Goal: Task Accomplishment & Management: Complete application form

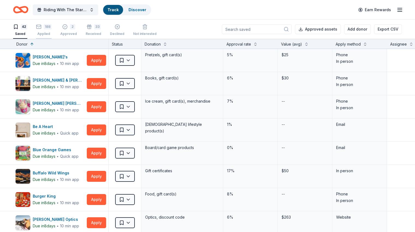
click at [52, 27] on div "188" at bounding box center [48, 26] width 8 height 5
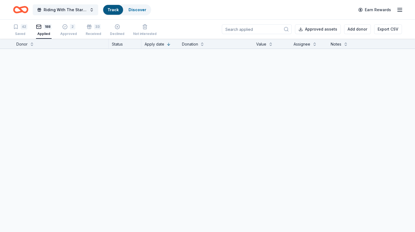
click at [229, 31] on input at bounding box center [257, 29] width 70 height 10
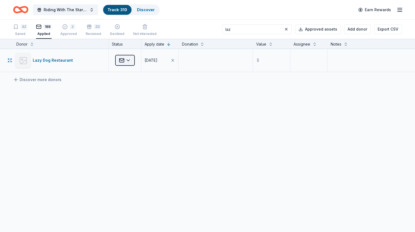
type input "laz"
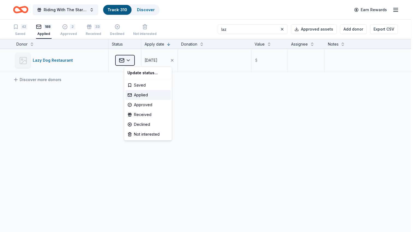
click at [130, 61] on html "Riding With The Stars Gala Track · 310 Discover Earn Rewards 42 Saved 188 Appli…" at bounding box center [207, 116] width 415 height 232
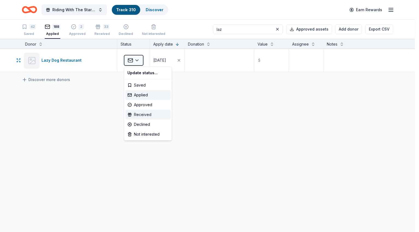
click at [138, 116] on div "Received" at bounding box center [147, 115] width 45 height 10
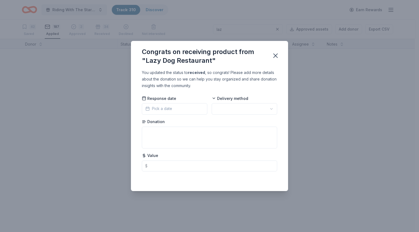
click at [191, 109] on button "Pick a date" at bounding box center [174, 108] width 65 height 11
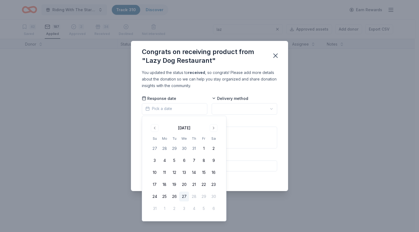
click at [184, 195] on button "27" at bounding box center [184, 197] width 10 height 10
click at [235, 107] on html "Riding With The Stars Gala Track · 310 Discover Earn Rewards 42 Saved 187 Appli…" at bounding box center [209, 116] width 419 height 232
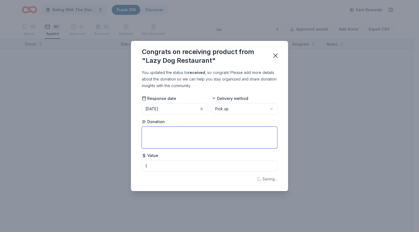
click at [211, 131] on textarea at bounding box center [209, 138] width 135 height 22
type textarea "Basket - sunglasses, coozie, glassware, plushies, keychains, gift card and coup…"
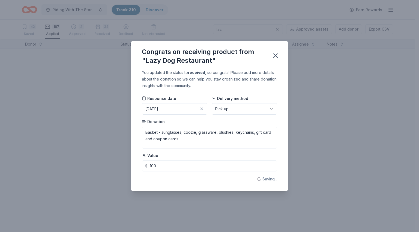
type input "100.00"
click at [279, 57] on button "button" at bounding box center [276, 56] width 12 height 12
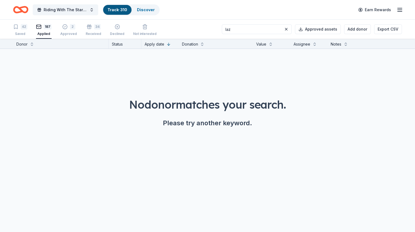
click at [52, 32] on div "Applied" at bounding box center [44, 34] width 16 height 4
click at [253, 30] on input "laz" at bounding box center [257, 29] width 70 height 10
type input "ruta"
click at [344, 28] on button "Add donor" at bounding box center [357, 29] width 27 height 10
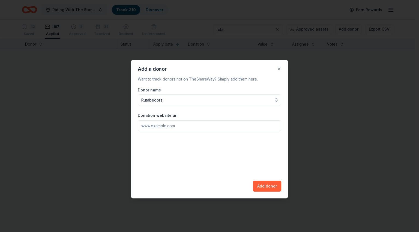
type input "Rutabegorz"
paste input "[URL][DOMAIN_NAME]"
type input "[URL][DOMAIN_NAME]"
click at [273, 188] on button "Add donor" at bounding box center [267, 186] width 28 height 11
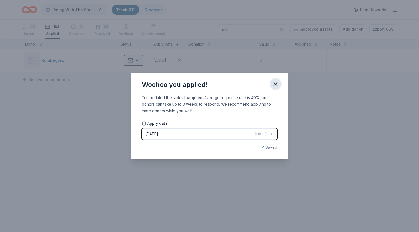
click at [276, 83] on icon "button" at bounding box center [276, 84] width 8 height 8
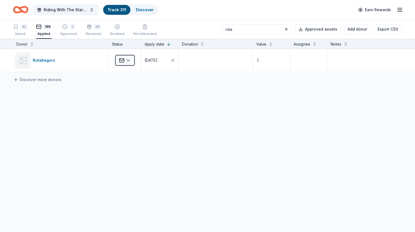
click at [244, 32] on input "ruta" at bounding box center [257, 29] width 70 height 10
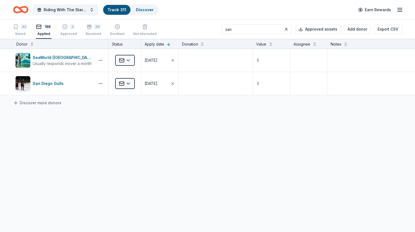
click at [240, 30] on input "san" at bounding box center [257, 29] width 70 height 10
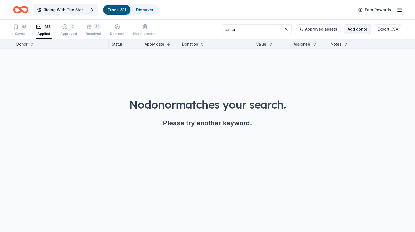
type input "santa"
click at [349, 30] on button "Add donor" at bounding box center [357, 29] width 27 height 10
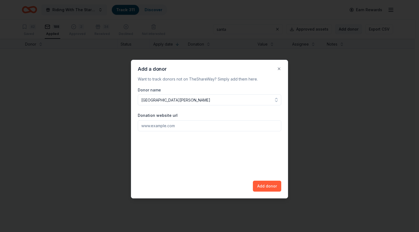
type input "[GEOGRAPHIC_DATA][PERSON_NAME]"
paste input "[URL][DOMAIN_NAME]"
type input "[URL][DOMAIN_NAME]"
click at [264, 184] on button "Add donor" at bounding box center [267, 186] width 28 height 11
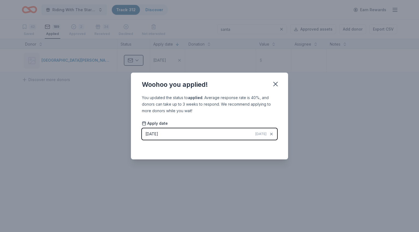
click at [276, 90] on div "Woohoo you applied!" at bounding box center [209, 84] width 157 height 22
drag, startPoint x: 275, startPoint y: 79, endPoint x: 271, endPoint y: 65, distance: 15.2
click at [275, 79] on button "button" at bounding box center [276, 84] width 12 height 12
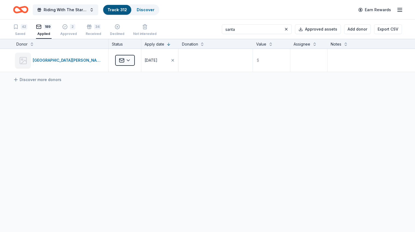
click at [241, 29] on input "santa" at bounding box center [257, 29] width 70 height 10
click at [243, 29] on input "seg" at bounding box center [257, 29] width 70 height 10
click at [249, 27] on input "sherm" at bounding box center [257, 29] width 70 height 10
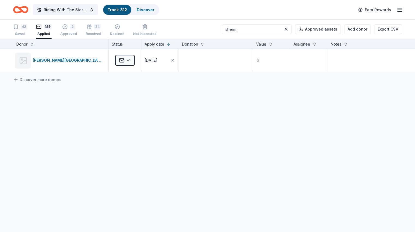
click at [249, 27] on input "sherm" at bounding box center [257, 29] width 70 height 10
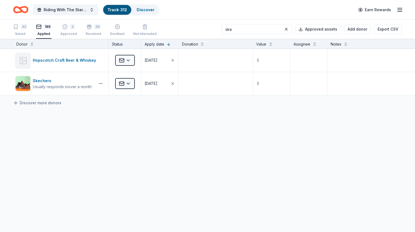
click at [247, 29] on input "ske" at bounding box center [257, 29] width 70 height 10
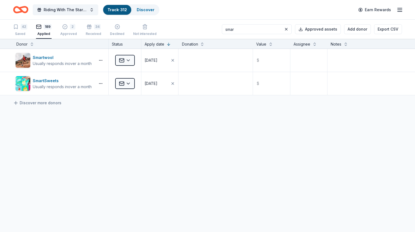
click at [245, 28] on input "smar" at bounding box center [257, 29] width 70 height 10
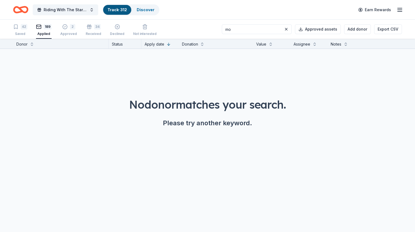
type input "m"
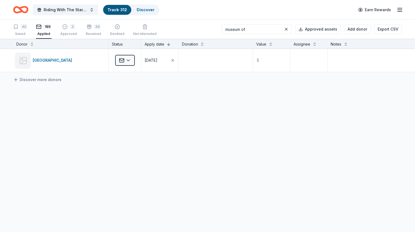
drag, startPoint x: 262, startPoint y: 29, endPoint x: 195, endPoint y: 30, distance: 67.1
click at [195, 30] on div "42 Saved 189 Applied 2 Approved 34 Received Declined Not interested museum of A…" at bounding box center [207, 29] width 389 height 19
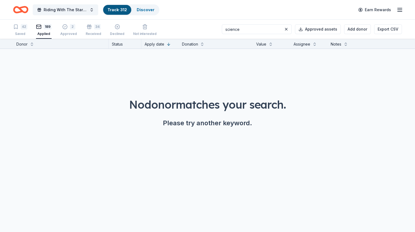
click at [244, 30] on input "science" at bounding box center [257, 29] width 70 height 10
type input "museum of science"
click at [283, 29] on button at bounding box center [286, 29] width 7 height 7
click at [260, 29] on input at bounding box center [257, 29] width 70 height 10
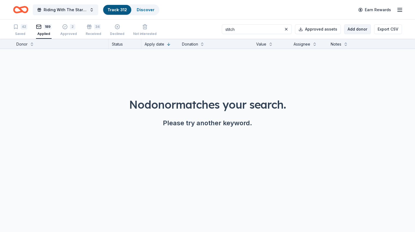
type input "stitch"
click at [351, 29] on button "Add donor" at bounding box center [357, 29] width 27 height 10
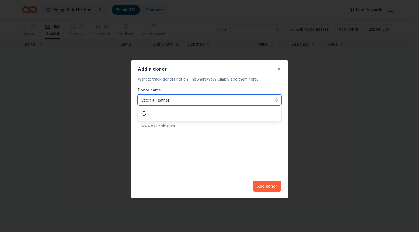
type input "Stitch + Feather"
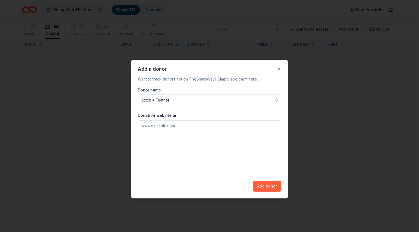
paste input "[URL][DOMAIN_NAME]"
type input "[URL][DOMAIN_NAME]"
click at [259, 186] on button "Add donor" at bounding box center [267, 186] width 28 height 11
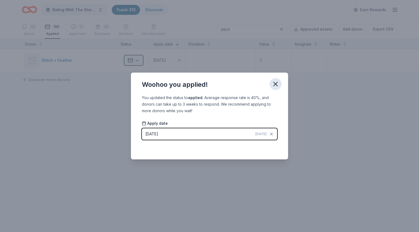
click at [275, 85] on icon "button" at bounding box center [276, 84] width 4 height 4
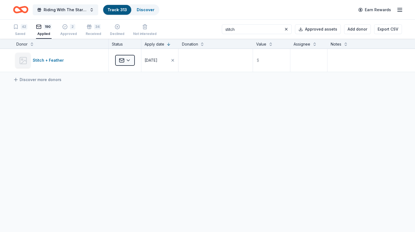
click at [251, 25] on input "stitch" at bounding box center [257, 29] width 70 height 10
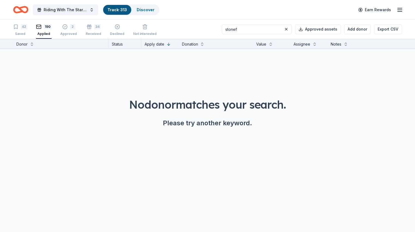
click at [264, 29] on input "stonef" at bounding box center [257, 29] width 70 height 10
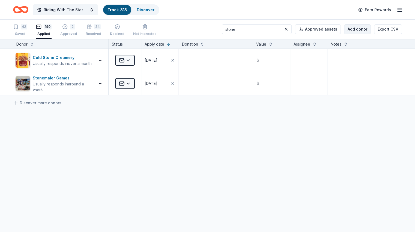
type input "stone"
click at [344, 32] on button "Add donor" at bounding box center [357, 29] width 27 height 10
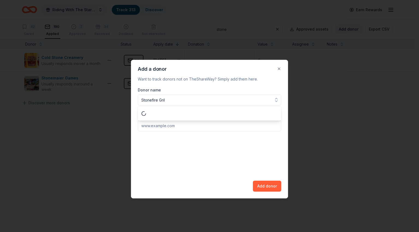
type input "Stonefire Grill"
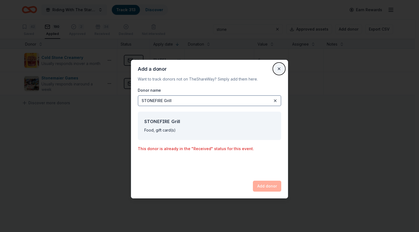
click at [280, 67] on button "Close" at bounding box center [279, 68] width 11 height 11
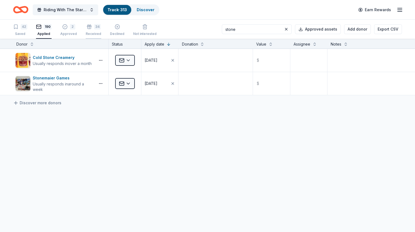
click at [100, 29] on div "34 Received" at bounding box center [94, 27] width 16 height 12
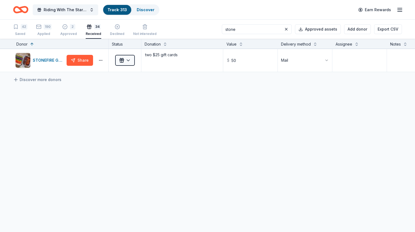
click at [257, 29] on input "stone" at bounding box center [257, 29] width 70 height 10
click at [52, 29] on div "190" at bounding box center [44, 26] width 16 height 5
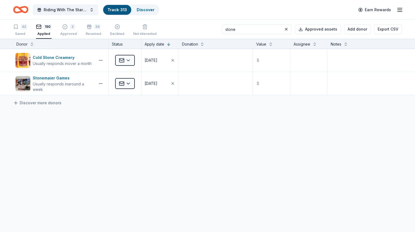
click at [247, 30] on input "stone" at bounding box center [257, 29] width 70 height 10
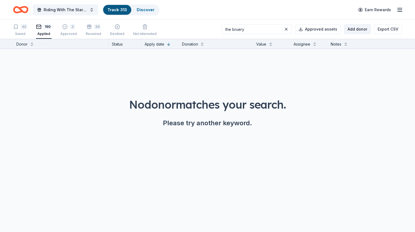
type input "the bruery"
click at [345, 32] on button "Add donor" at bounding box center [357, 29] width 27 height 10
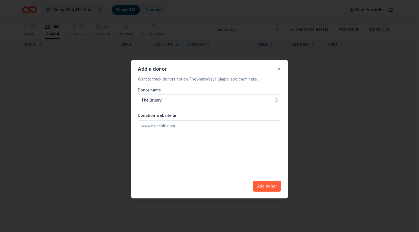
type input "The Bruery"
paste input "[URL][DOMAIN_NAME]"
type input "[URL][DOMAIN_NAME]"
click at [277, 187] on button "Add donor" at bounding box center [267, 186] width 28 height 11
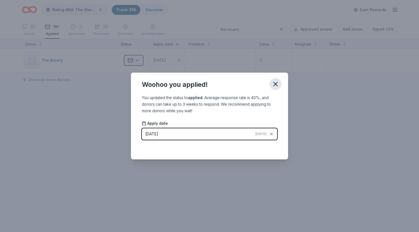
click at [275, 80] on icon "button" at bounding box center [276, 84] width 8 height 8
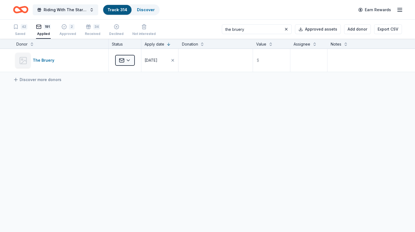
click at [258, 27] on input "the bruery" at bounding box center [257, 29] width 70 height 10
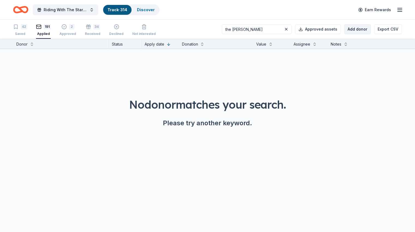
type input "the [PERSON_NAME]"
click at [344, 27] on button "Add donor" at bounding box center [357, 29] width 27 height 10
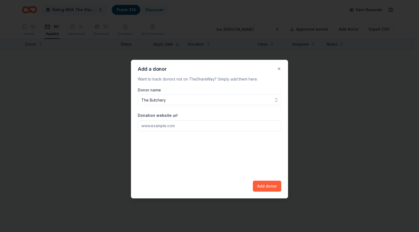
type input "The Butchery"
paste input "[URL][DOMAIN_NAME]"
type input "[URL][DOMAIN_NAME]"
click at [271, 185] on button "Add donor" at bounding box center [267, 186] width 28 height 11
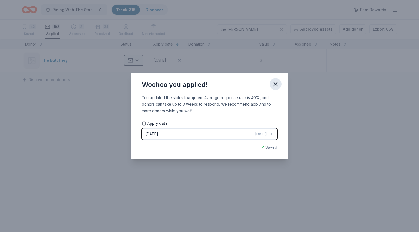
click at [276, 85] on icon "button" at bounding box center [276, 84] width 4 height 4
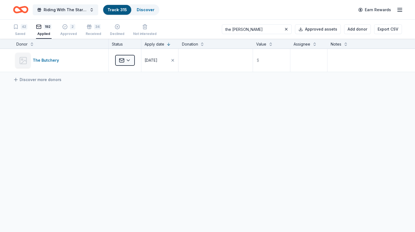
click at [249, 31] on input "the [PERSON_NAME]" at bounding box center [257, 29] width 70 height 10
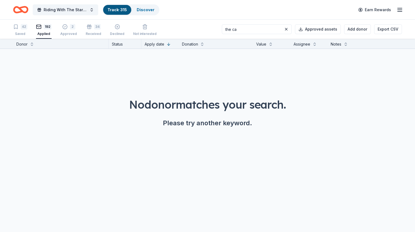
click at [249, 31] on input "the ca" at bounding box center [257, 29] width 70 height 10
click at [250, 31] on input "cata" at bounding box center [257, 29] width 70 height 10
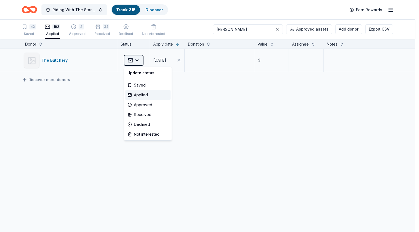
click at [139, 61] on html "Riding With The Stars Gala Track · 315 Discover Earn Rewards 42 Saved 192 Appli…" at bounding box center [209, 116] width 419 height 232
click at [143, 123] on div "Declined" at bounding box center [147, 124] width 45 height 10
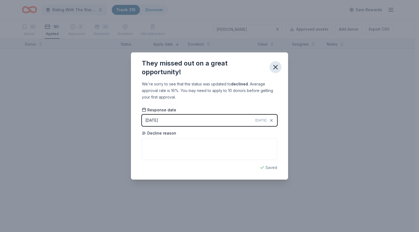
click at [277, 70] on icon "button" at bounding box center [276, 67] width 8 height 8
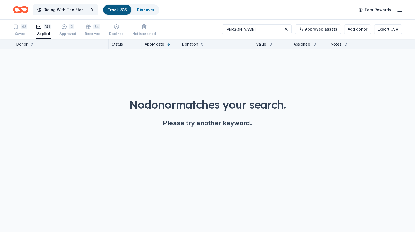
click at [238, 28] on input "[PERSON_NAME]" at bounding box center [257, 29] width 70 height 10
type input "cellar"
click at [357, 29] on button "Add donor" at bounding box center [357, 29] width 27 height 10
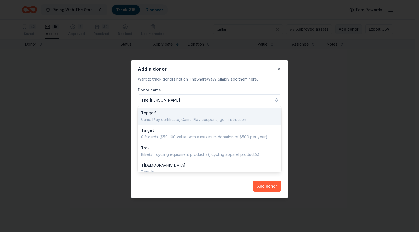
type input "The Cellar"
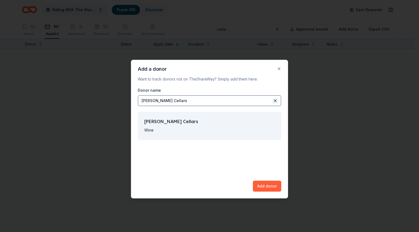
click at [277, 100] on button at bounding box center [275, 100] width 7 height 7
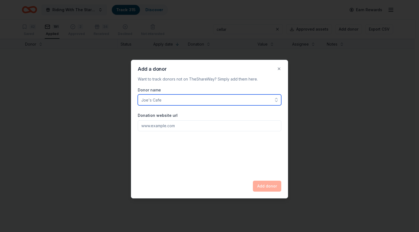
click at [244, 104] on input "Donor name" at bounding box center [209, 99] width 143 height 11
type input "The Cellar"
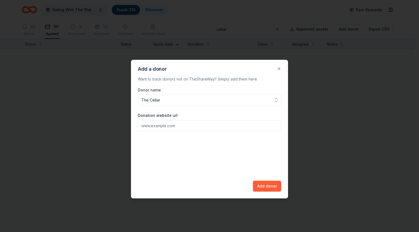
paste input "[URL][DOMAIN_NAME]"
type input "[URL][DOMAIN_NAME]"
click at [266, 185] on button "Add donor" at bounding box center [267, 186] width 28 height 11
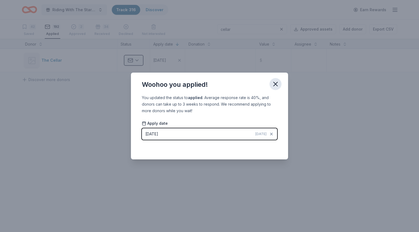
click at [275, 82] on icon "button" at bounding box center [276, 84] width 8 height 8
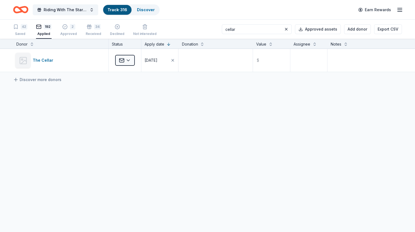
click at [247, 31] on input "cellar" at bounding box center [257, 29] width 70 height 10
click at [265, 29] on input "living" at bounding box center [257, 29] width 70 height 10
click at [237, 30] on input "spagh" at bounding box center [257, 29] width 70 height 10
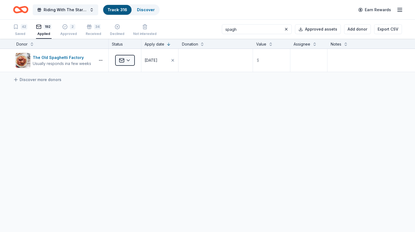
click at [237, 30] on input "spagh" at bounding box center [257, 29] width 70 height 10
click at [244, 29] on input "ship" at bounding box center [257, 29] width 70 height 10
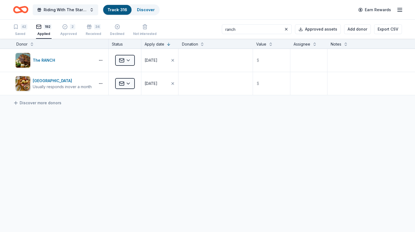
click at [245, 29] on input "ranch" at bounding box center [257, 29] width 70 height 10
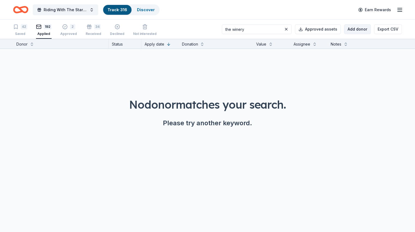
type input "the winery"
click at [346, 29] on button "Add donor" at bounding box center [357, 29] width 27 height 10
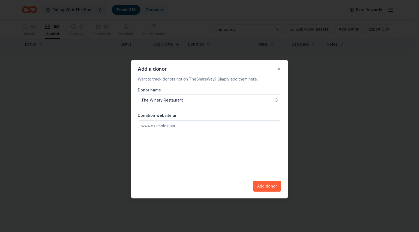
type input "The Winery Restaurant"
click at [182, 127] on input "Donation website url" at bounding box center [209, 125] width 143 height 11
paste input "[URL][DOMAIN_NAME]"
type input "[URL][DOMAIN_NAME]"
click at [263, 183] on button "Add donor" at bounding box center [267, 186] width 28 height 11
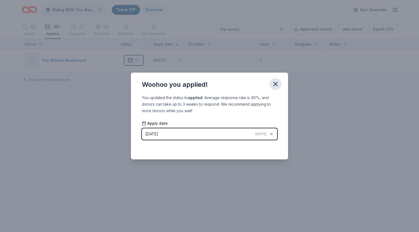
click at [277, 84] on icon "button" at bounding box center [276, 84] width 8 height 8
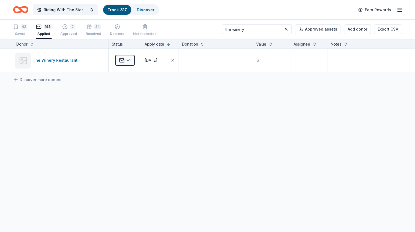
click at [246, 29] on input "the winery" at bounding box center [257, 29] width 70 height 10
type input "two"
click at [283, 29] on button at bounding box center [286, 29] width 7 height 7
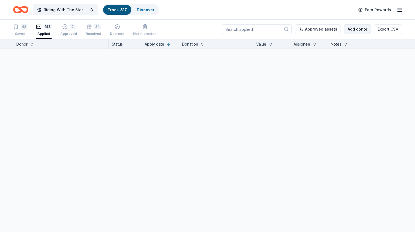
click at [357, 28] on button "Add donor" at bounding box center [357, 29] width 27 height 10
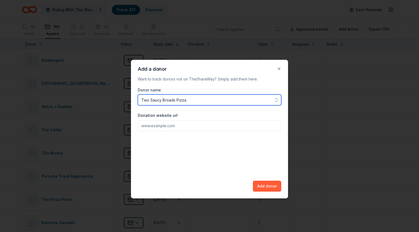
type input "Two Saucy Broads Pizza"
paste input "[URL][DOMAIN_NAME]"
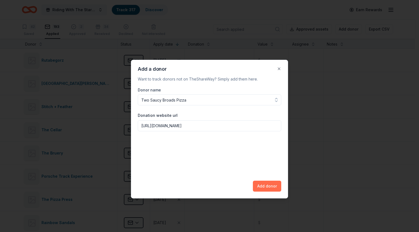
type input "[URL][DOMAIN_NAME]"
click at [272, 184] on button "Add donor" at bounding box center [267, 186] width 28 height 11
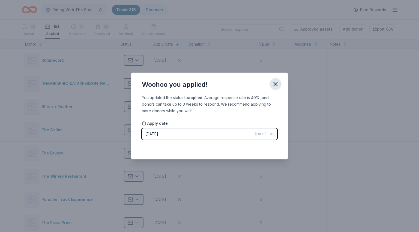
click at [276, 84] on icon "button" at bounding box center [276, 84] width 4 height 4
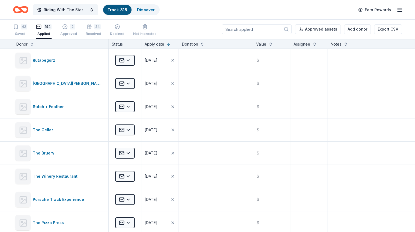
click at [246, 30] on input at bounding box center [257, 29] width 70 height 10
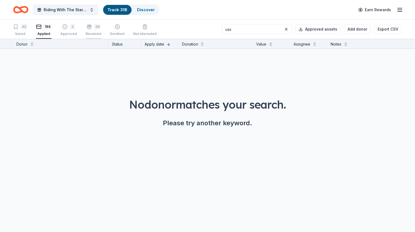
click at [97, 31] on div "34 Received" at bounding box center [94, 27] width 16 height 12
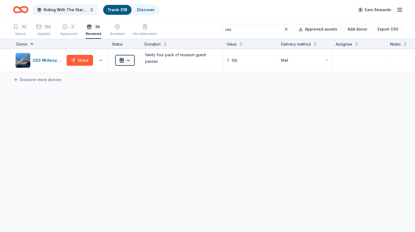
click at [261, 31] on input "uss" at bounding box center [257, 29] width 70 height 10
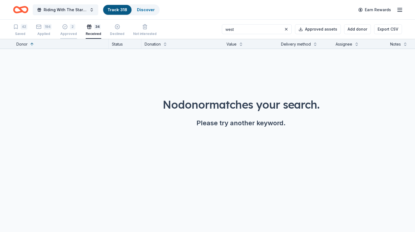
type input "west"
click at [76, 30] on div "2 Approved" at bounding box center [68, 30] width 17 height 12
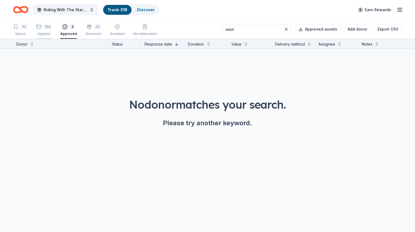
click at [52, 32] on div "Applied" at bounding box center [44, 34] width 16 height 4
click at [283, 30] on button at bounding box center [286, 29] width 7 height 7
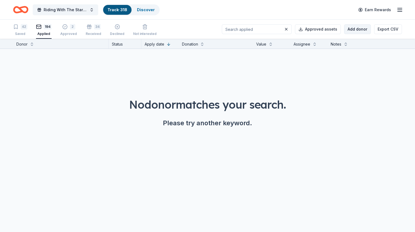
click at [335, 28] on div "Approved assets Add donor Export CSV" at bounding box center [312, 29] width 180 height 19
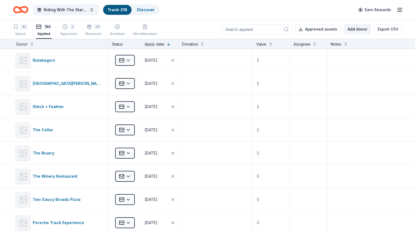
click at [344, 29] on button "Add donor" at bounding box center [357, 29] width 27 height 10
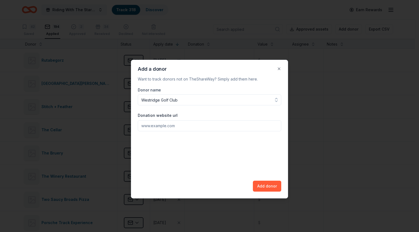
type input "Westridge Golf Club"
paste input "[URL][DOMAIN_NAME]"
type input "[URL][DOMAIN_NAME]"
click at [274, 186] on button "Add donor" at bounding box center [267, 186] width 28 height 11
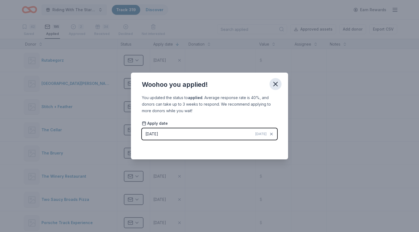
click at [277, 86] on icon "button" at bounding box center [276, 84] width 8 height 8
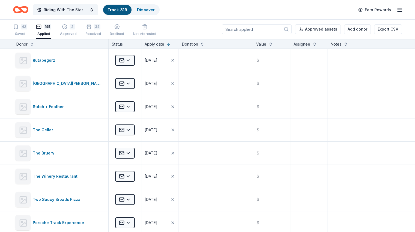
click at [250, 31] on input at bounding box center [257, 29] width 70 height 10
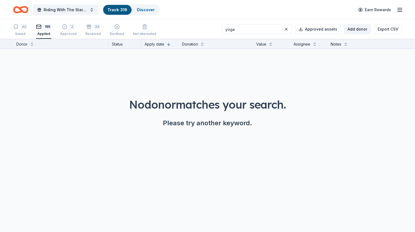
type input "yoga"
click at [349, 30] on button "Add donor" at bounding box center [357, 29] width 27 height 10
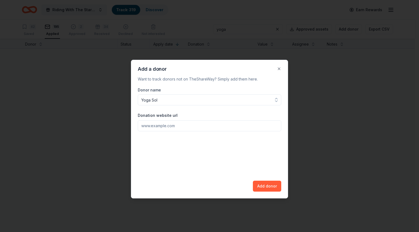
type input "Yoga Sol"
paste input "[URL][DOMAIN_NAME]"
type input "[URL][DOMAIN_NAME]"
click at [266, 186] on button "Add donor" at bounding box center [267, 186] width 28 height 11
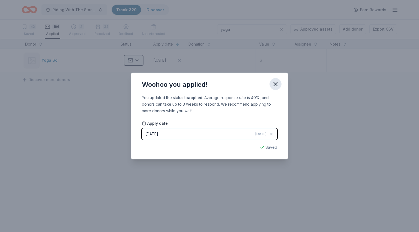
click at [277, 84] on icon "button" at bounding box center [276, 84] width 8 height 8
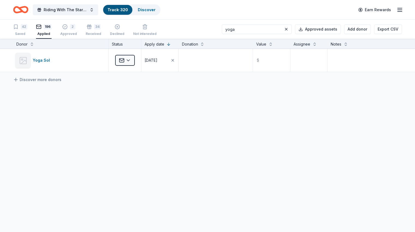
click at [260, 29] on input "yoga" at bounding box center [257, 29] width 70 height 10
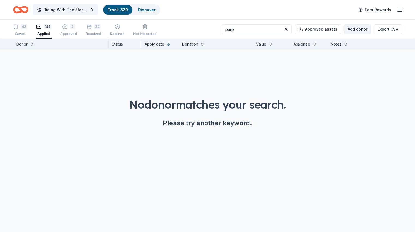
type input "purp"
click at [354, 29] on button "Add donor" at bounding box center [357, 29] width 27 height 10
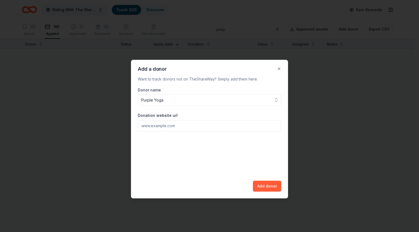
type input "Purple Yoga"
click at [187, 128] on input "Donation website url" at bounding box center [209, 125] width 143 height 11
paste input "[URL][DOMAIN_NAME]"
type input "[URL][DOMAIN_NAME]"
click at [270, 187] on button "Add donor" at bounding box center [267, 186] width 28 height 11
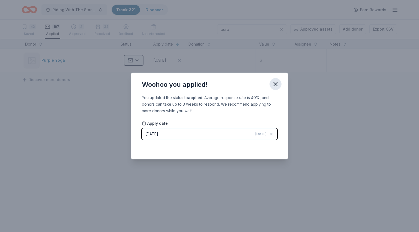
click at [277, 83] on icon "button" at bounding box center [276, 84] width 8 height 8
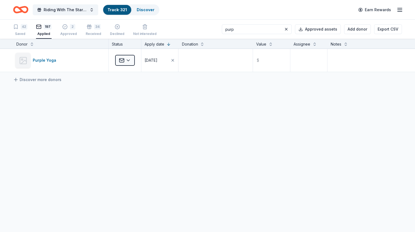
click at [52, 30] on div "197 Applied" at bounding box center [44, 30] width 16 height 12
click at [283, 26] on button at bounding box center [286, 29] width 7 height 7
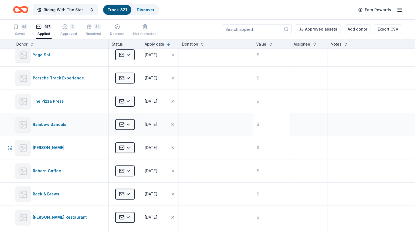
scroll to position [355, 0]
